Goal: Information Seeking & Learning: Learn about a topic

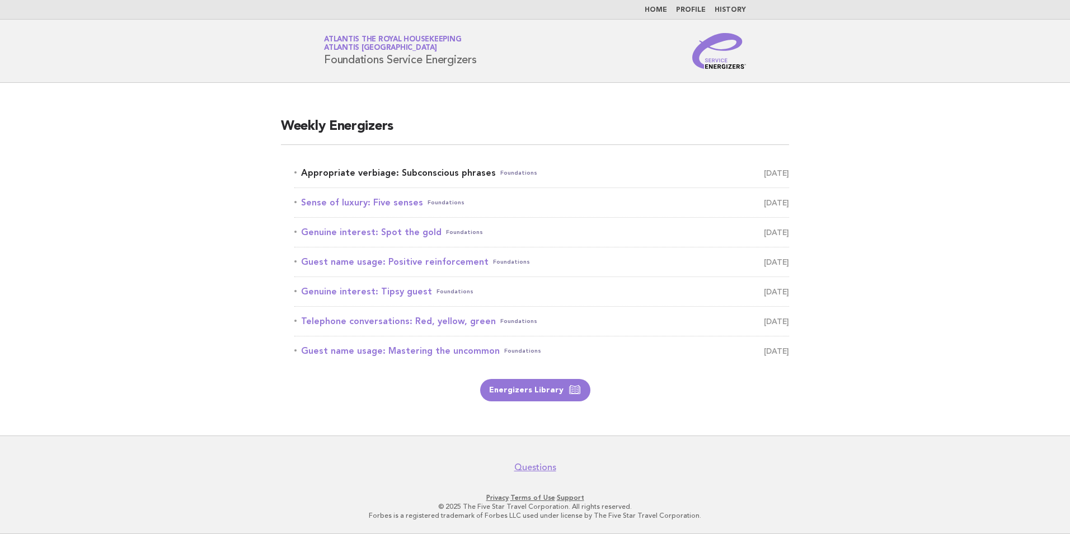
click at [402, 172] on link "Appropriate verbiage: Subconscious phrases Foundations September 10" at bounding box center [541, 173] width 495 height 16
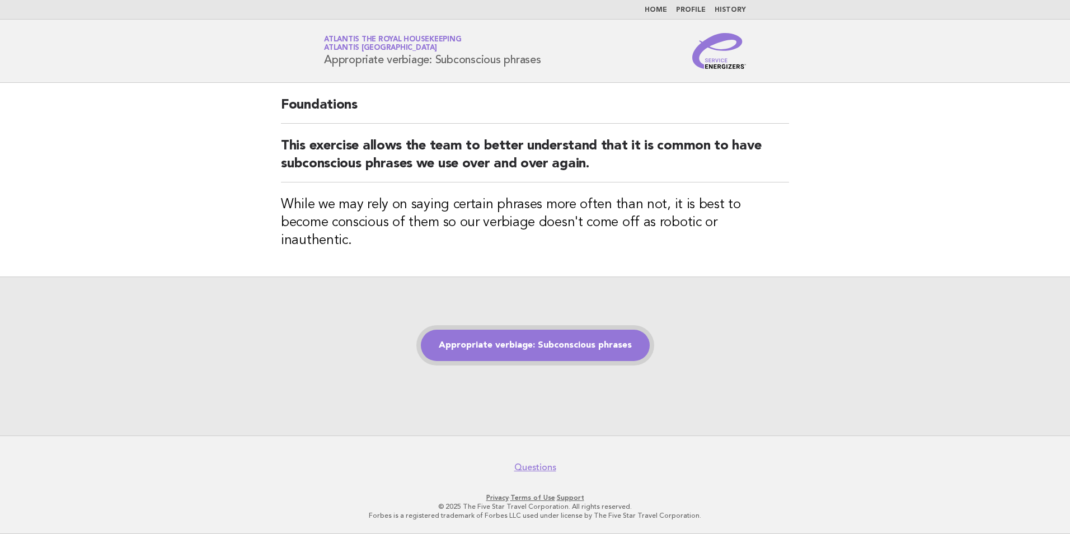
click at [538, 337] on link "Appropriate verbiage: Subconscious phrases" at bounding box center [535, 345] width 229 height 31
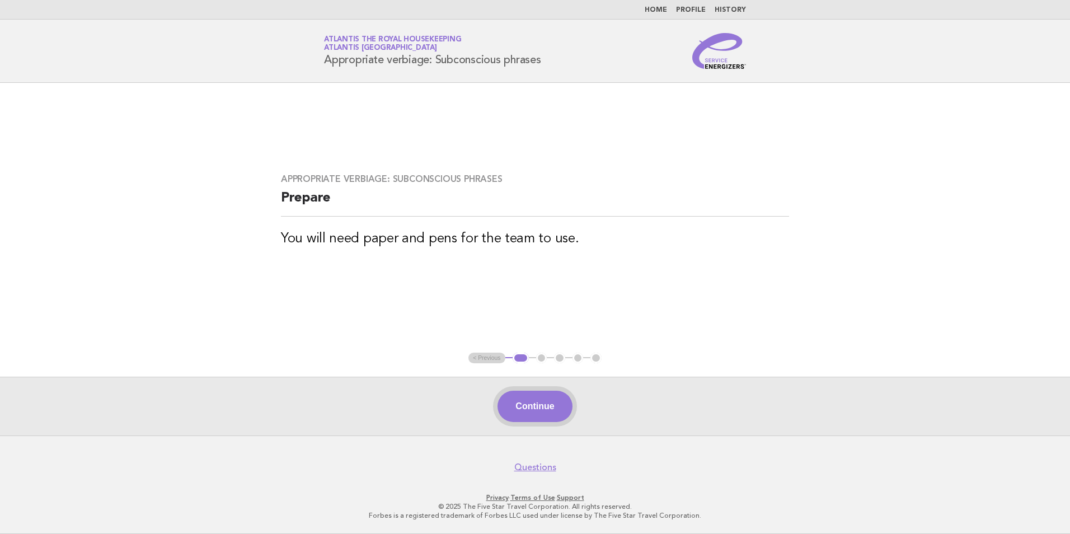
click at [543, 410] on button "Continue" at bounding box center [535, 406] width 74 height 31
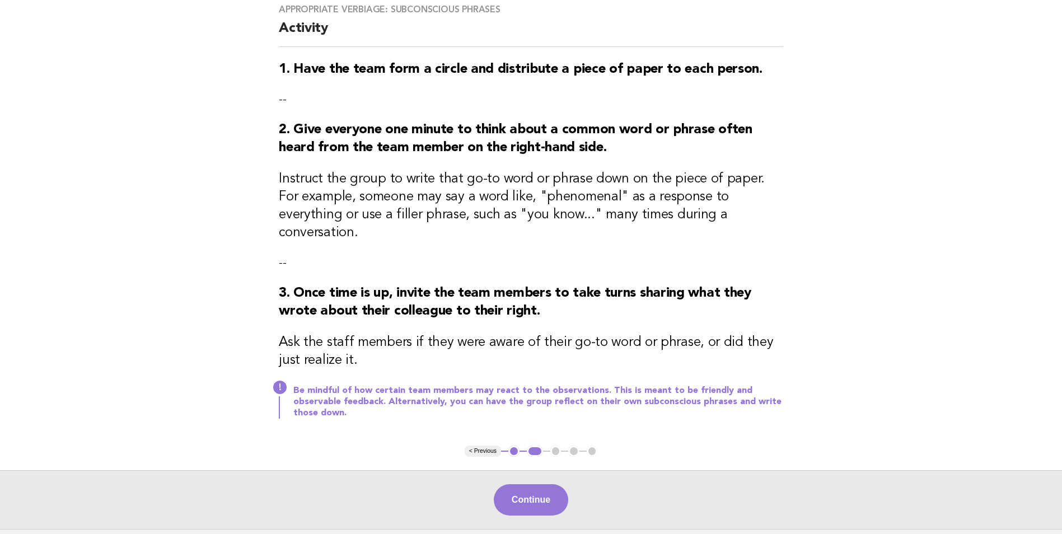
scroll to position [112, 0]
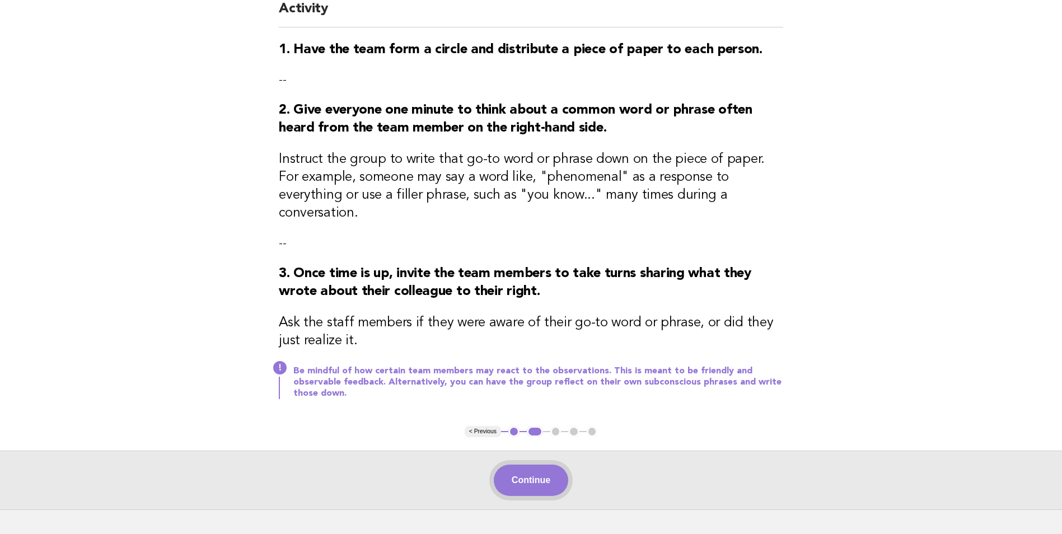
click at [545, 465] on button "Continue" at bounding box center [531, 480] width 74 height 31
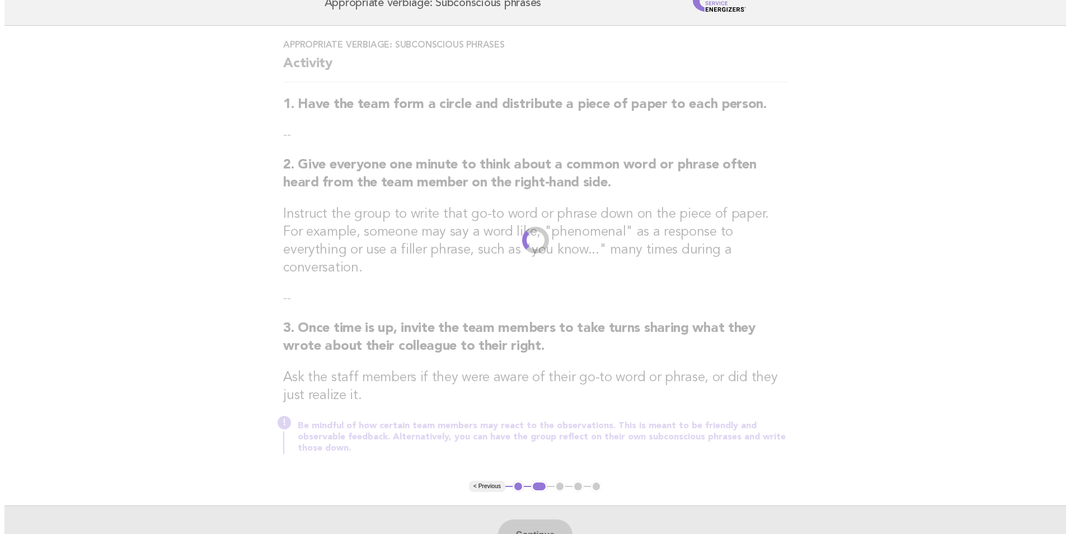
scroll to position [0, 0]
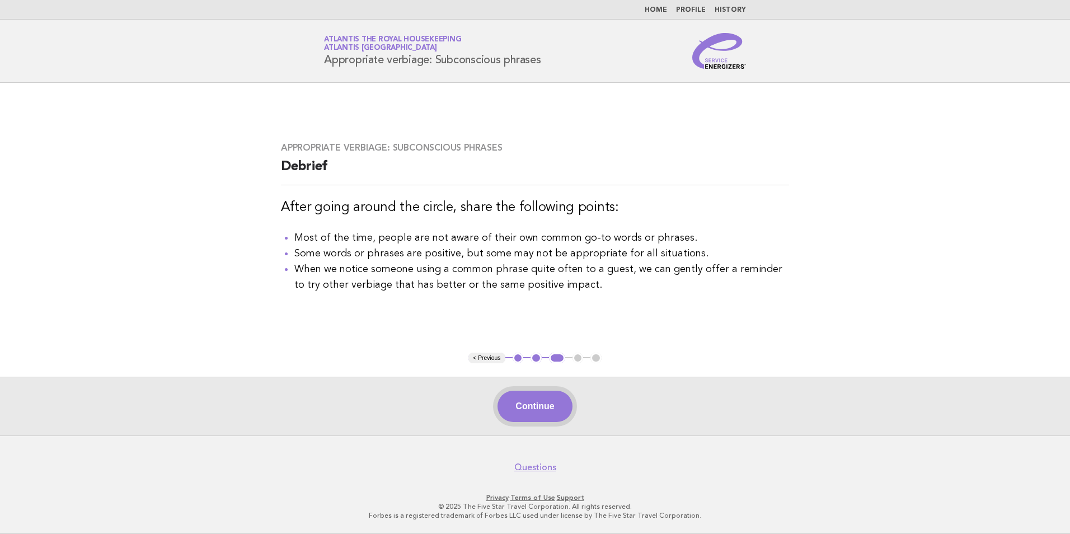
click at [559, 415] on button "Continue" at bounding box center [535, 406] width 74 height 31
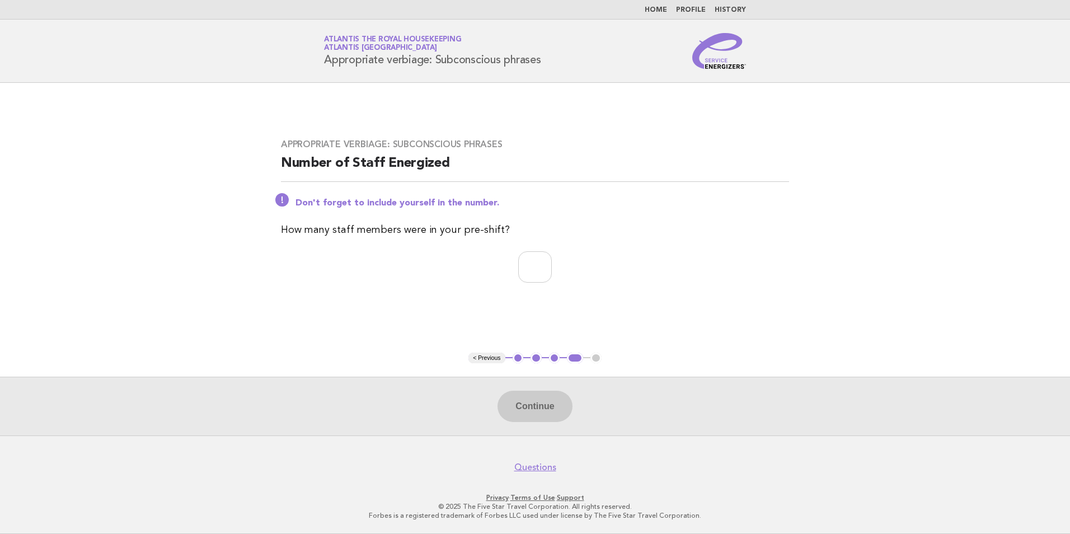
click at [388, 39] on link "Atlantis the Royal Housekeeping Atlantis [GEOGRAPHIC_DATA]" at bounding box center [392, 44] width 137 height 16
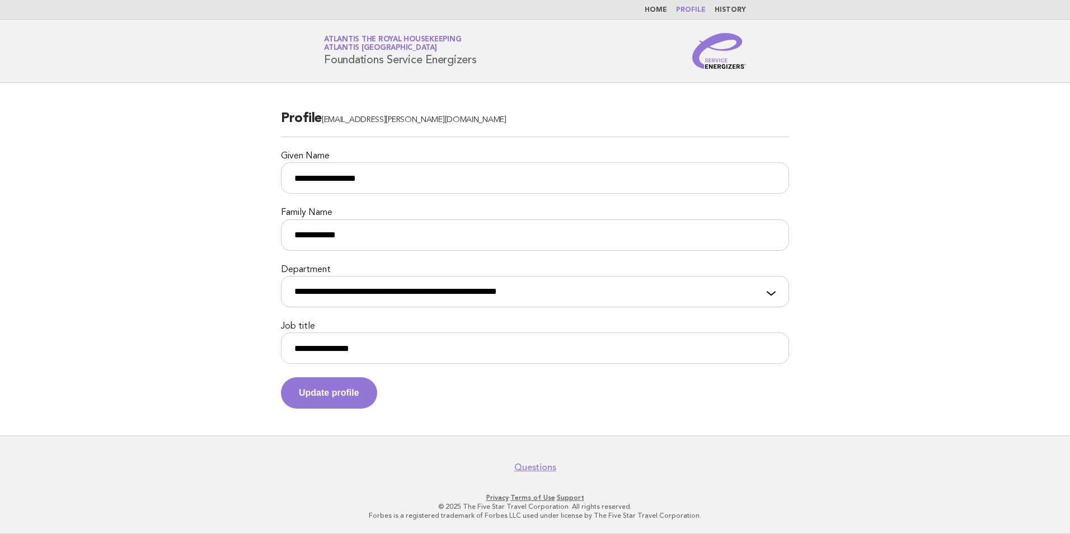
click at [667, 11] on link "Home" at bounding box center [656, 10] width 22 height 7
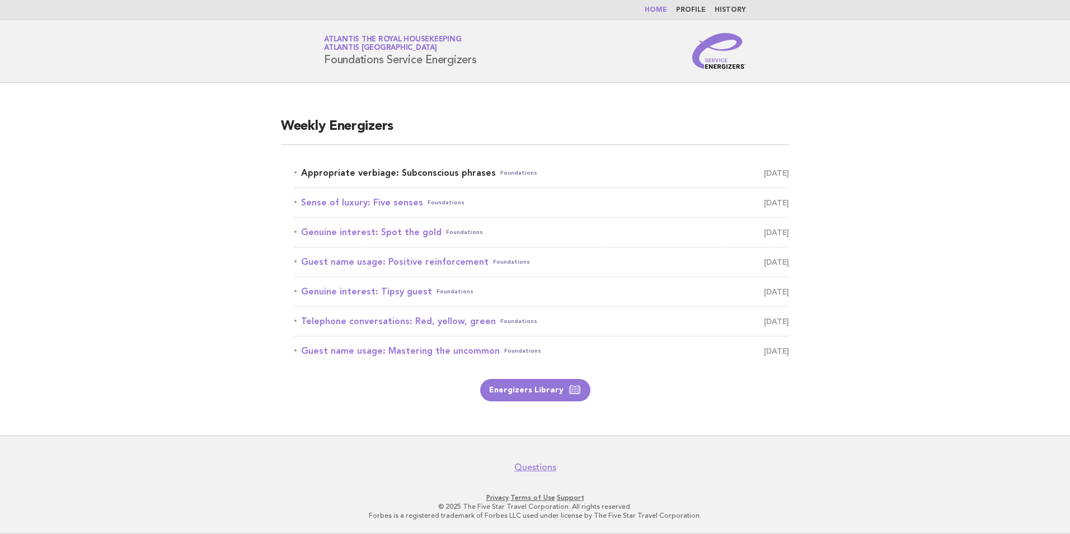
click at [411, 173] on link "Appropriate verbiage: Subconscious phrases Foundations [DATE]" at bounding box center [541, 173] width 495 height 16
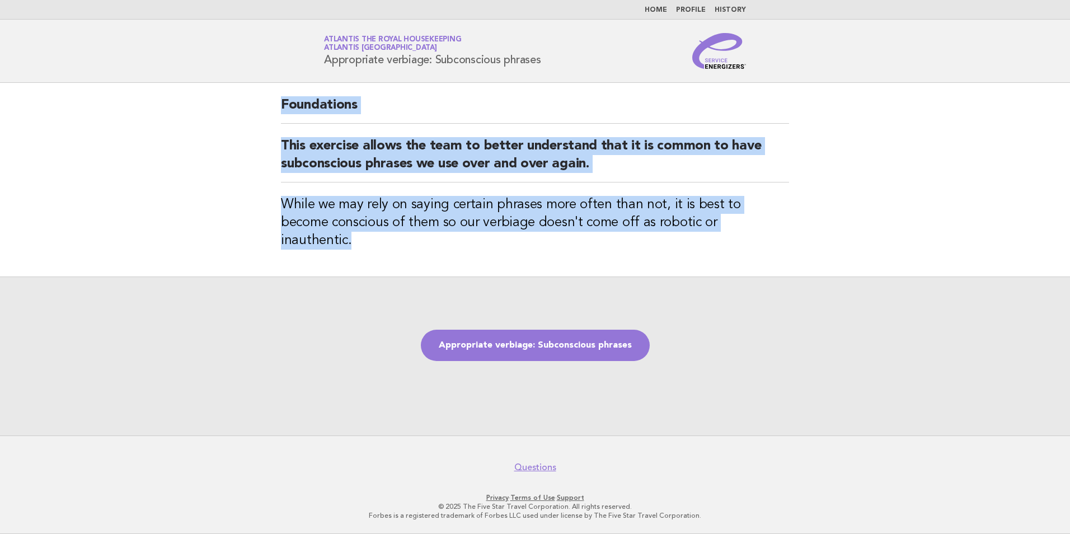
drag, startPoint x: 284, startPoint y: 104, endPoint x: 791, endPoint y: 249, distance: 527.0
click at [791, 249] on div "Foundations This exercise allows the team to better understand that it is commo…" at bounding box center [535, 180] width 535 height 194
copy div "Foundations This exercise allows the team to better understand that it is commo…"
click at [180, 144] on main "Foundations This exercise allows the team to better understand that it is commo…" at bounding box center [535, 259] width 1070 height 353
